Goal: Communication & Community: Share content

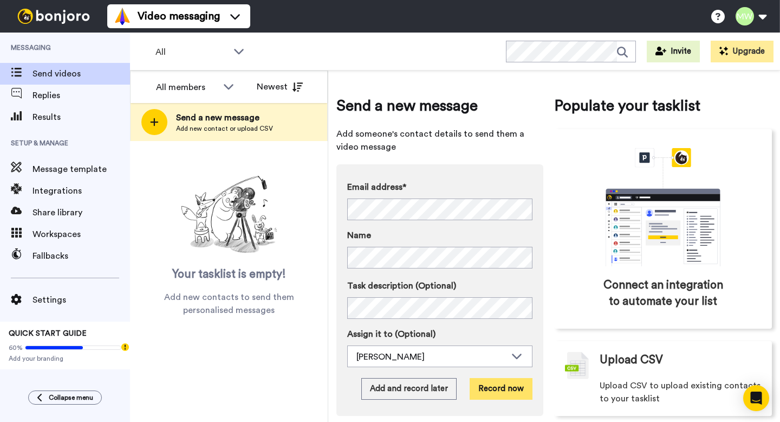
click at [491, 391] on button "Record now" at bounding box center [501, 389] width 63 height 22
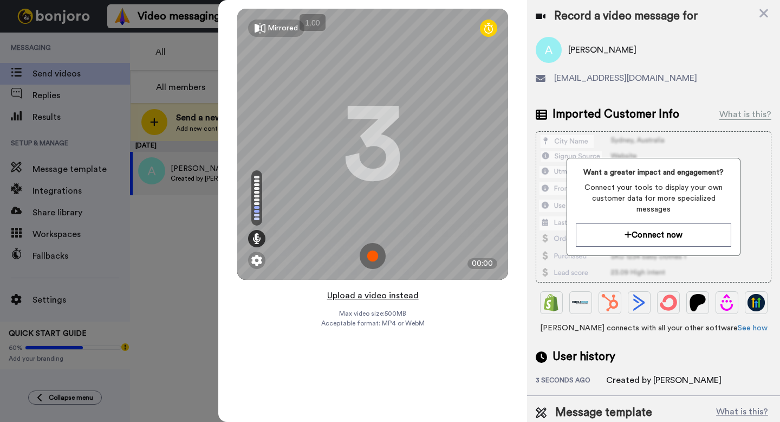
click at [375, 296] on button "Upload a video instead" at bounding box center [373, 295] width 98 height 14
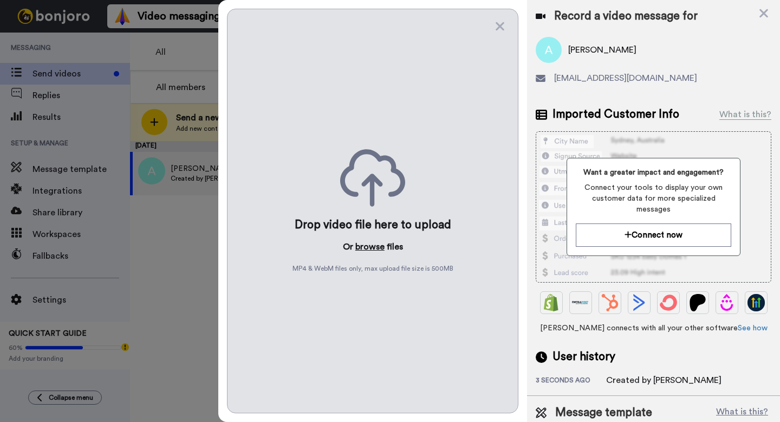
click at [367, 249] on button "browse" at bounding box center [369, 246] width 29 height 13
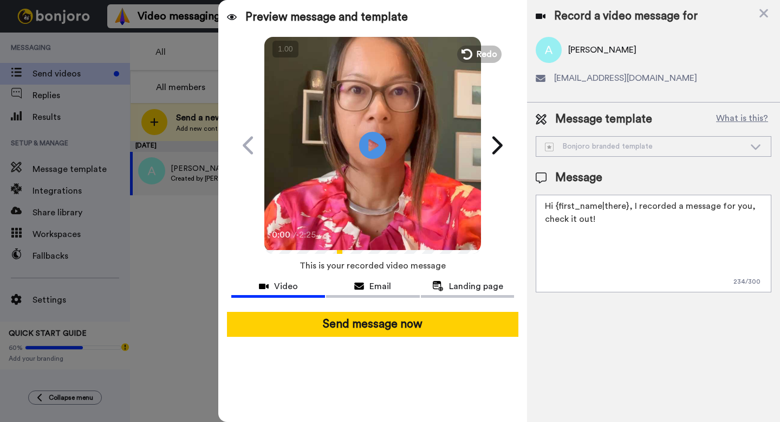
click at [607, 236] on textarea "Hi {first_name|there}, I recorded a message for you, check it out!" at bounding box center [654, 244] width 236 height 98
paste textarea "https://p.bttr.to/3TF8BYJ"
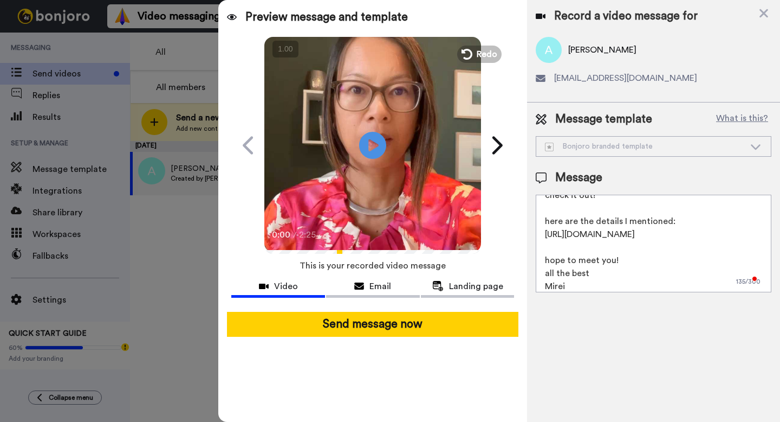
scroll to position [24, 0]
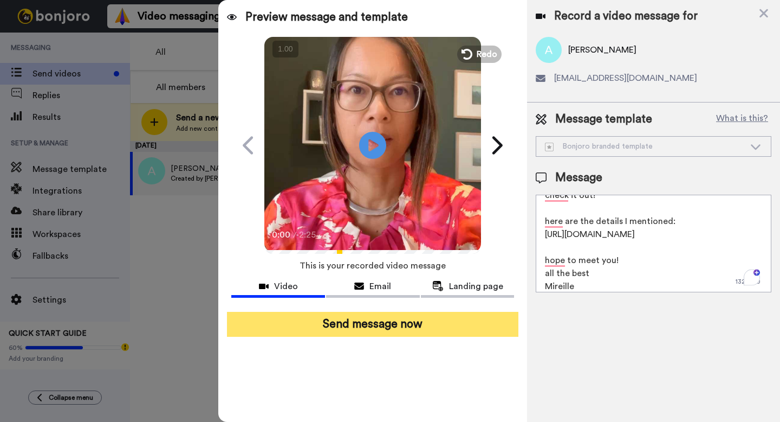
type textarea "Hi {first_name|there}, I recorded a message for you, check it out! here are the…"
click at [479, 331] on button "Send message now" at bounding box center [372, 324] width 291 height 25
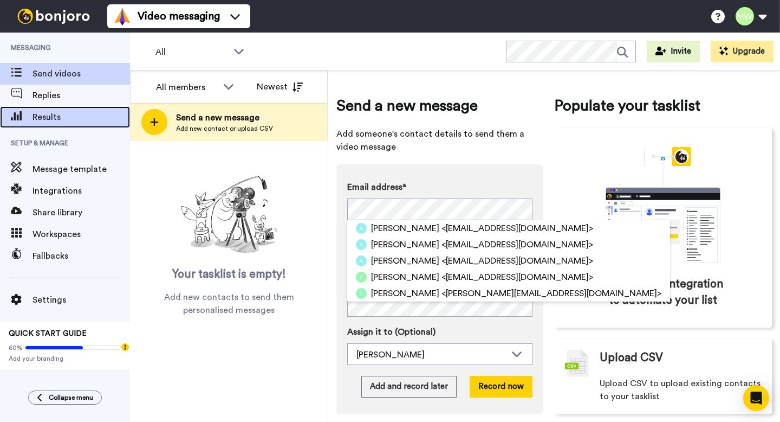
click at [57, 118] on span "Results" at bounding box center [82, 117] width 98 height 13
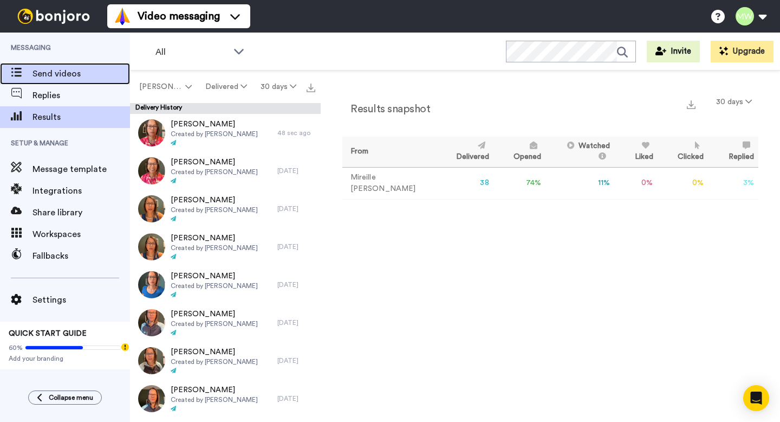
click at [93, 69] on span "Send videos" at bounding box center [82, 73] width 98 height 13
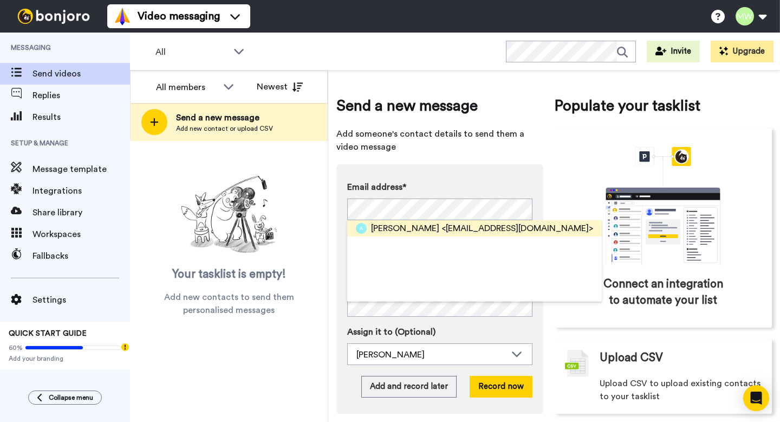
click at [442, 230] on span "<[EMAIL_ADDRESS][DOMAIN_NAME]>" at bounding box center [518, 228] width 152 height 13
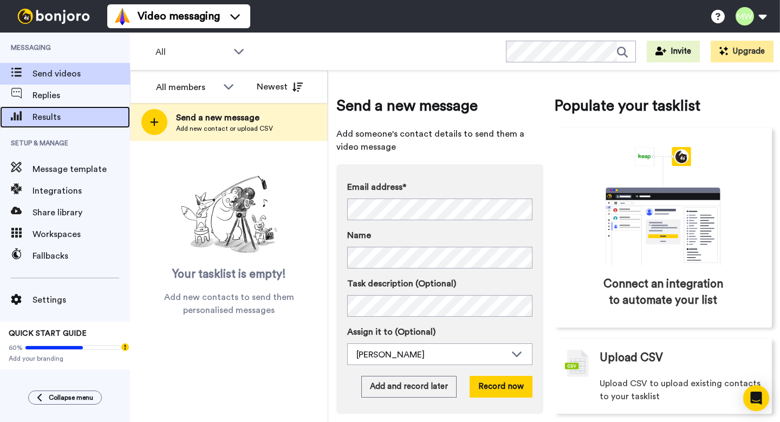
click at [75, 117] on span "Results" at bounding box center [82, 117] width 98 height 13
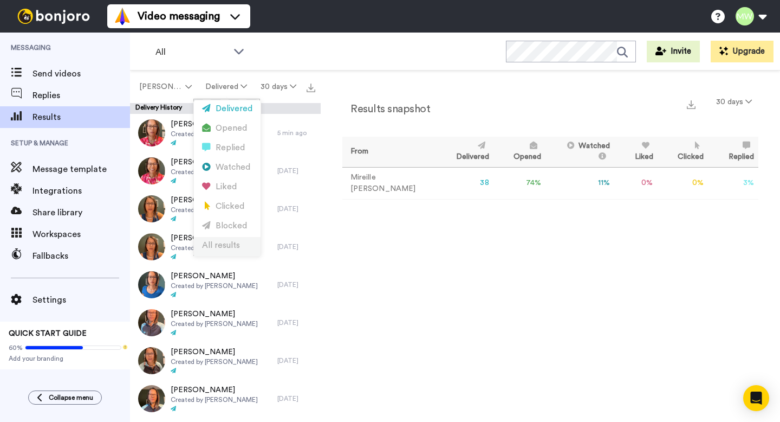
click at [222, 242] on div "All results" at bounding box center [227, 245] width 50 height 12
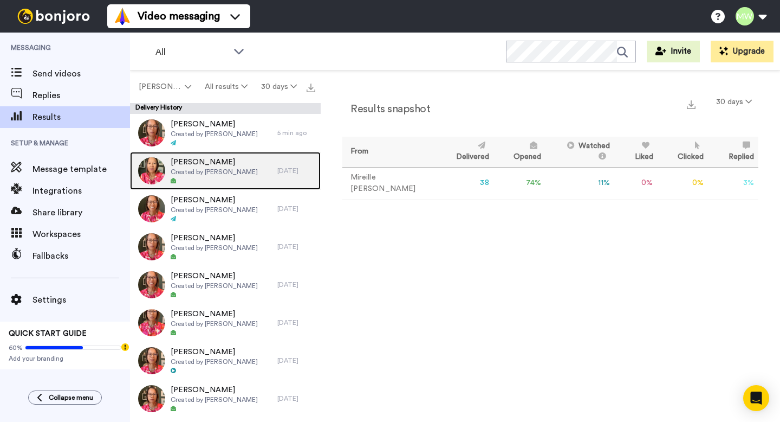
click at [266, 172] on div "Arlene Created by Mireille Wagner" at bounding box center [203, 171] width 147 height 38
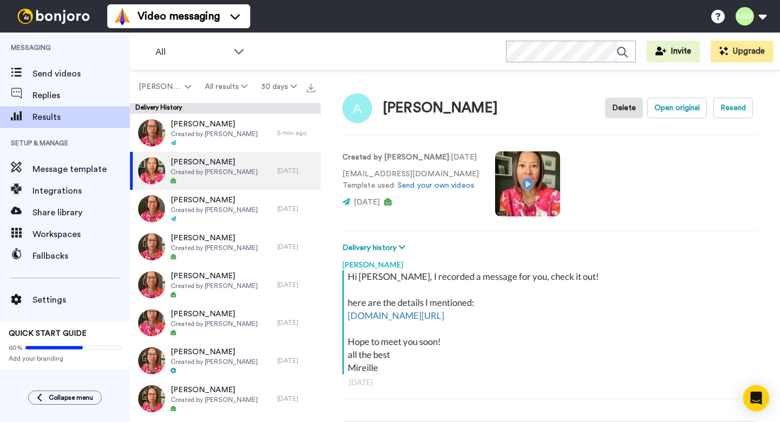
scroll to position [5, 0]
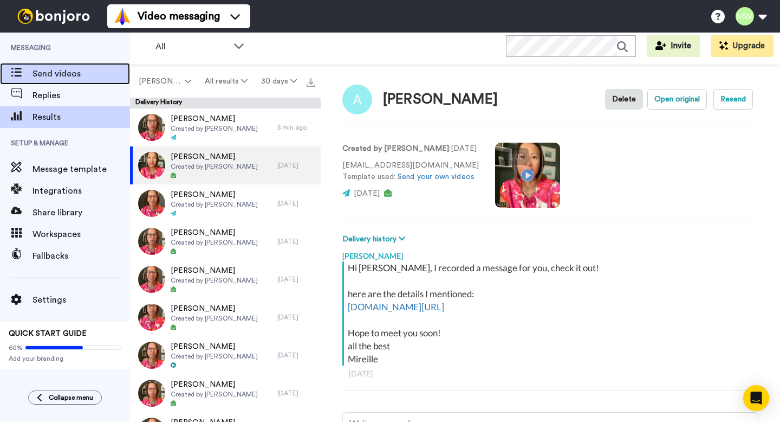
click at [88, 70] on span "Send videos" at bounding box center [82, 73] width 98 height 13
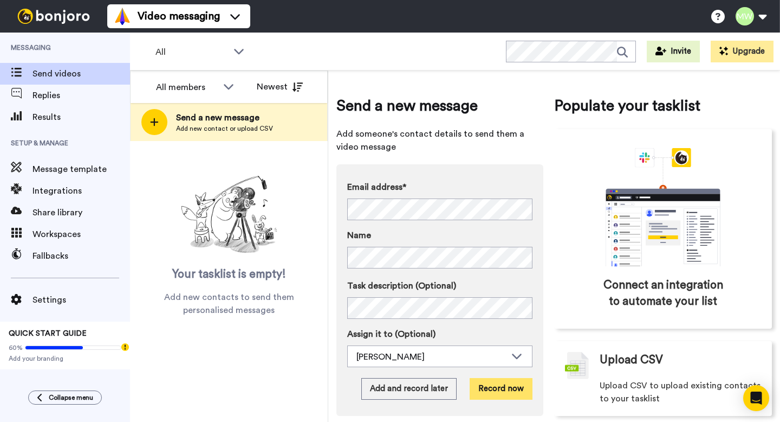
click at [498, 395] on button "Record now" at bounding box center [501, 389] width 63 height 22
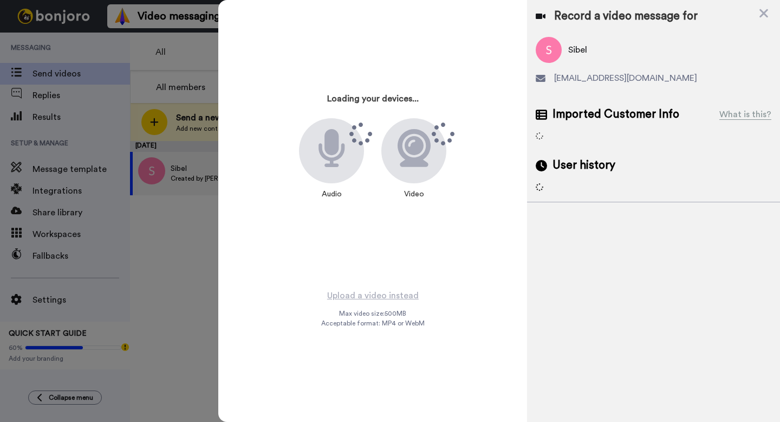
click at [446, 154] on div at bounding box center [413, 150] width 65 height 65
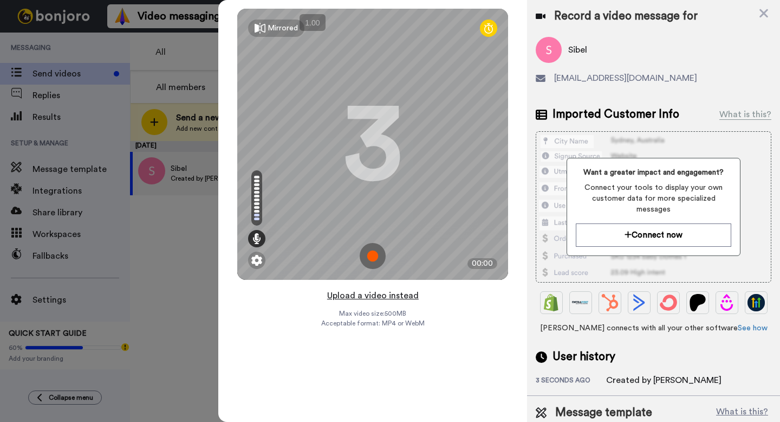
click at [361, 297] on button "Upload a video instead" at bounding box center [373, 295] width 98 height 14
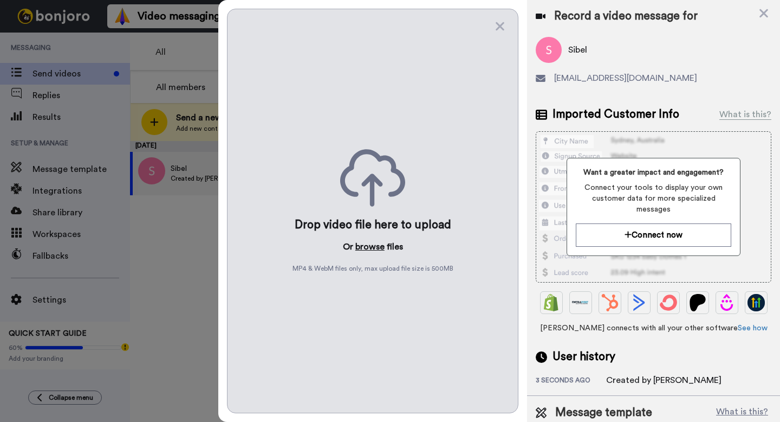
click at [372, 245] on button "browse" at bounding box center [369, 246] width 29 height 13
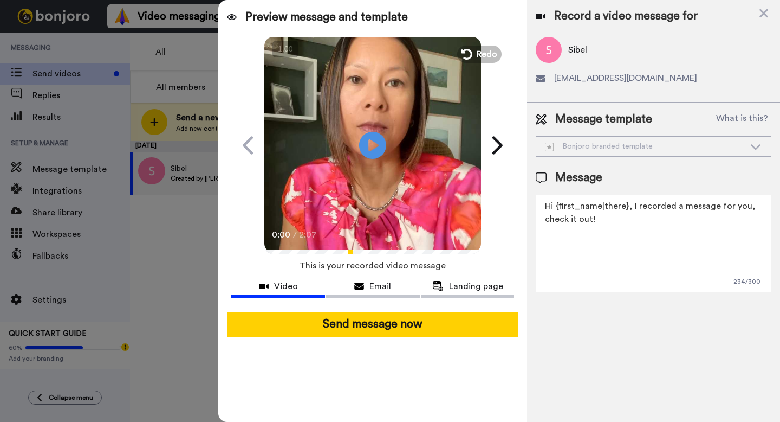
click at [593, 244] on textarea "Hi {first_name|there}, I recorded a message for you, check it out!" at bounding box center [654, 244] width 236 height 98
paste textarea "https://p.bttr.to/3TF8BYJ"
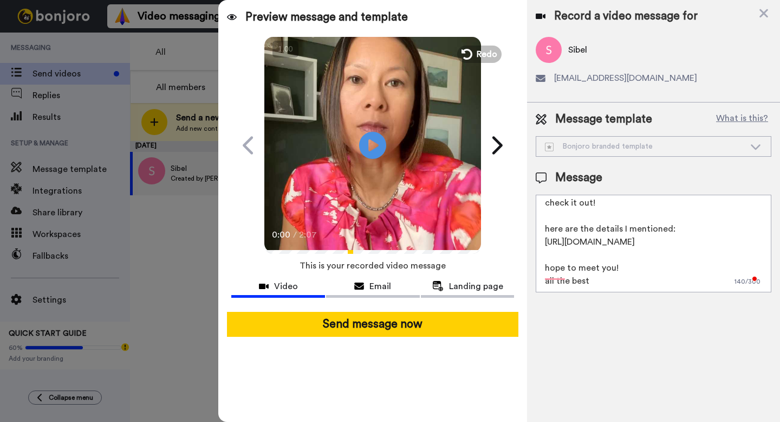
scroll to position [24, 0]
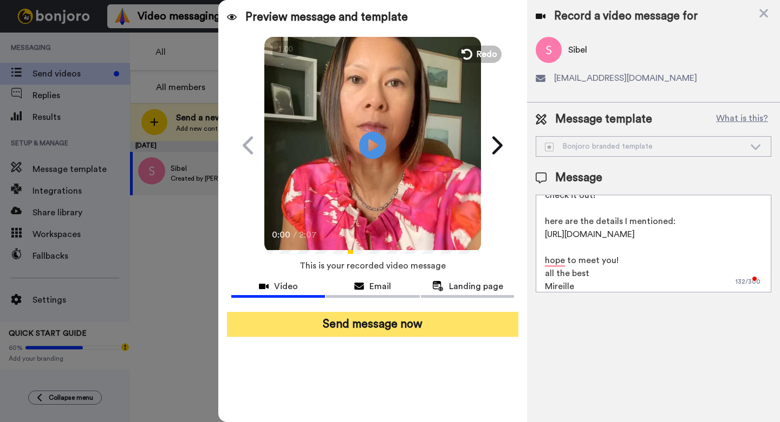
type textarea "Hi {first_name|there}, I recorded a message for you, check it out! here are the…"
click at [449, 322] on button "Send message now" at bounding box center [372, 324] width 291 height 25
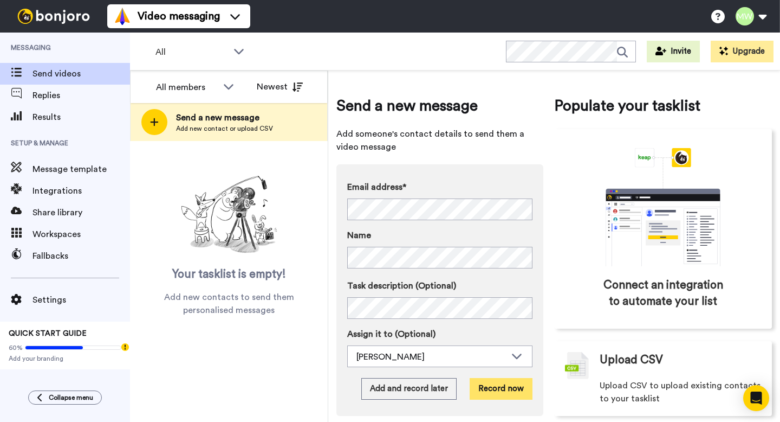
click at [494, 391] on button "Record now" at bounding box center [501, 389] width 63 height 22
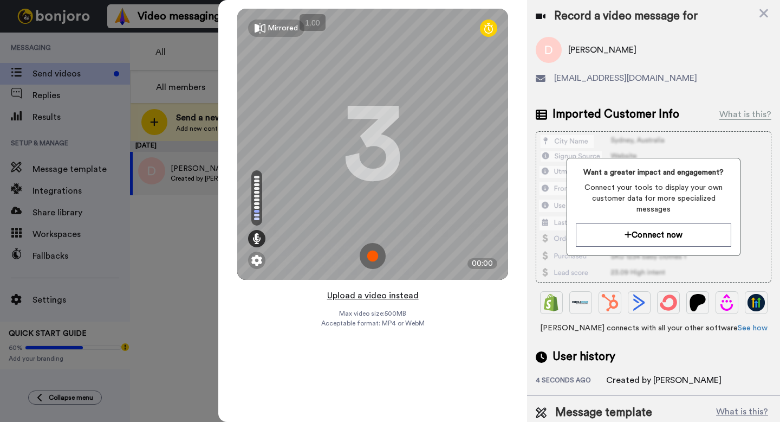
click at [403, 295] on button "Upload a video instead" at bounding box center [373, 295] width 98 height 14
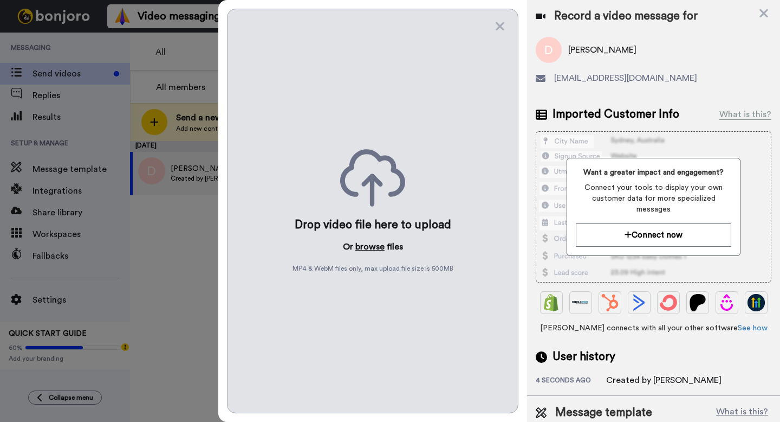
click at [362, 244] on button "browse" at bounding box center [369, 246] width 29 height 13
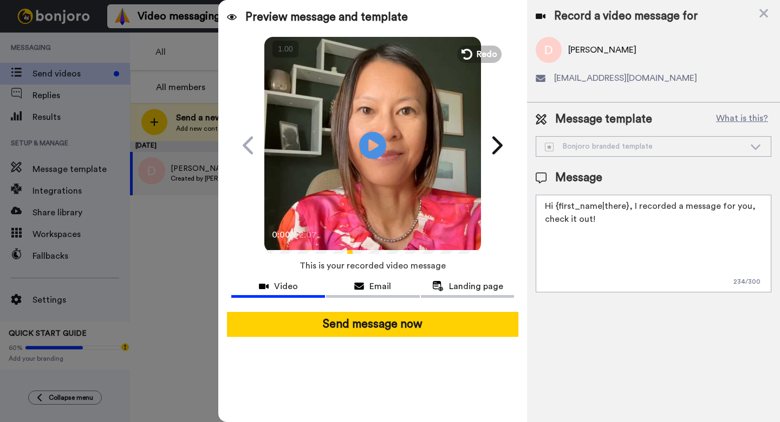
click at [662, 260] on textarea "Hi {first_name|there}, I recorded a message for you, check it out!" at bounding box center [654, 244] width 236 height 98
paste textarea "https://p.bttr.to/3TF8BYJ"
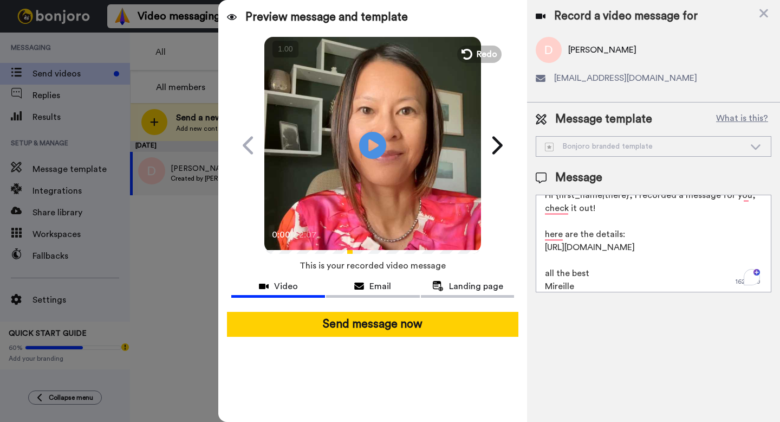
drag, startPoint x: 612, startPoint y: 276, endPoint x: 532, endPoint y: 270, distance: 79.9
click at [532, 270] on div "Message template What is this? Bonjoro branded template Bonjoro branded templat…" at bounding box center [653, 201] width 253 height 198
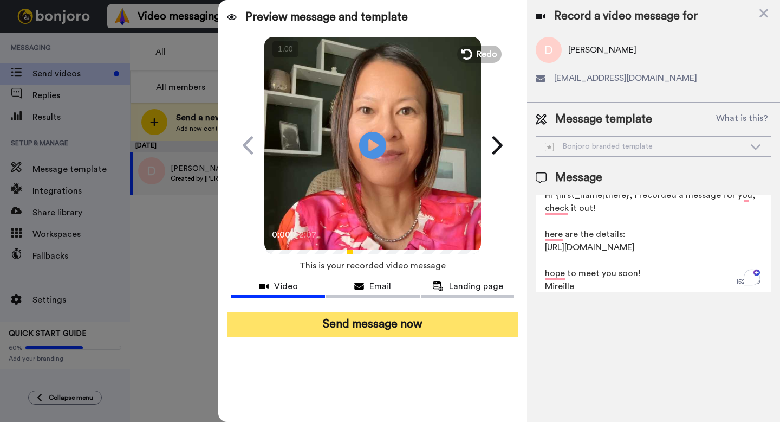
type textarea "Hi {first_name|there}, I recorded a message for you, check it out! here are the…"
click at [436, 318] on button "Send message now" at bounding box center [372, 324] width 291 height 25
